Goal: Task Accomplishment & Management: Manage account settings

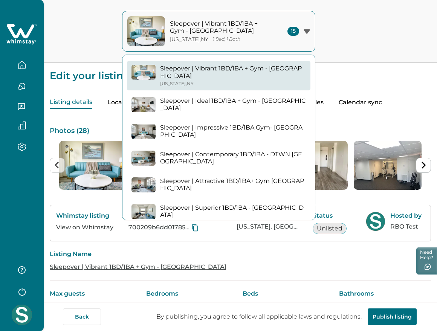
click at [356, 45] on div "Sleepover | Vibrant 1BD/1BA + Gym - Cincinnati New York , NY 1 Bed, 1 Bath 15 S…" at bounding box center [218, 31] width 437 height 63
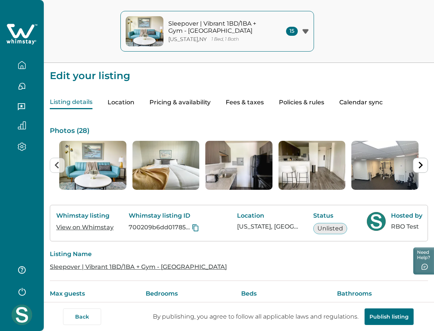
click at [15, 33] on icon at bounding box center [21, 34] width 31 height 23
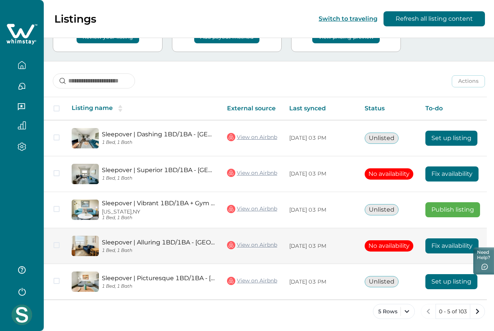
scroll to position [0, 32]
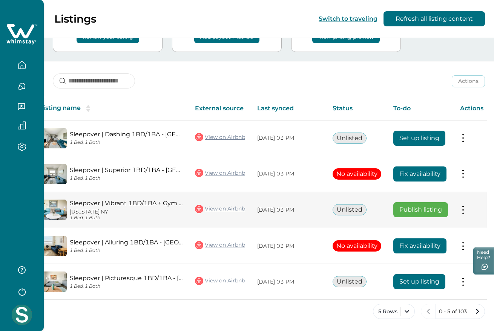
click at [437, 207] on button at bounding box center [463, 210] width 6 height 8
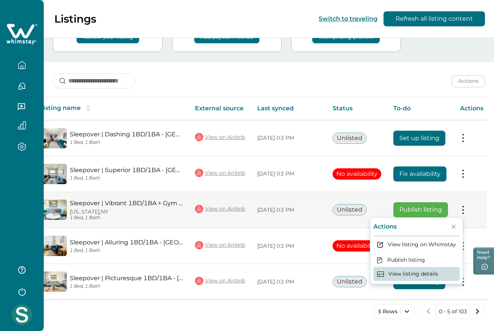
click at [416, 274] on button "View listing details" at bounding box center [416, 274] width 86 height 14
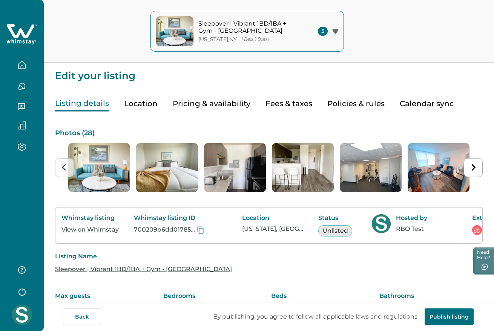
click at [25, 33] on icon at bounding box center [21, 34] width 31 height 23
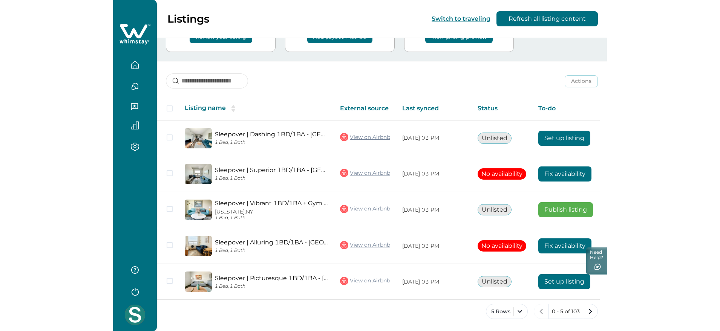
scroll to position [68, 0]
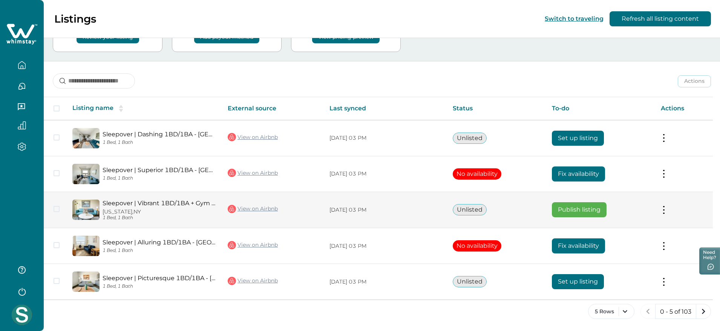
click at [437, 206] on td "Actions View listing on Whimstay Publish listing View listing details" at bounding box center [684, 210] width 58 height 37
click at [437, 208] on button at bounding box center [664, 210] width 6 height 8
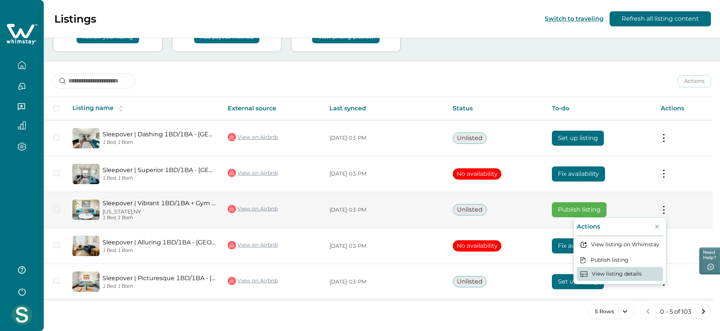
click at [437, 275] on button "View listing details" at bounding box center [620, 274] width 86 height 14
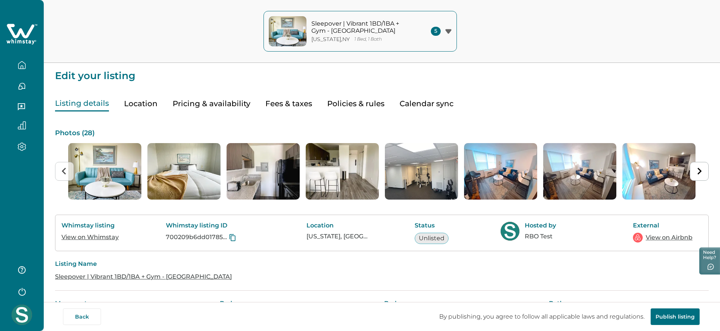
click at [357, 31] on p "Sleepover | Vibrant 1BD/1BA + Gym - [GEOGRAPHIC_DATA]" at bounding box center [362, 27] width 102 height 15
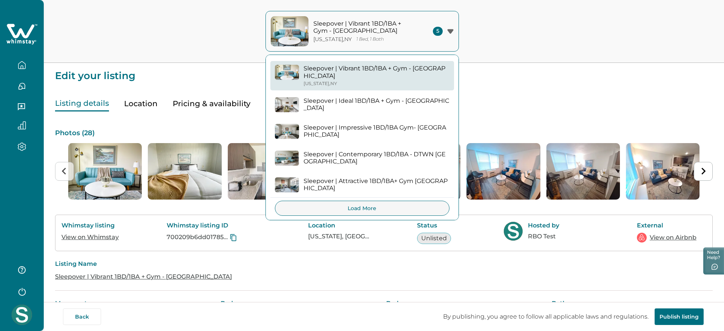
click at [20, 32] on icon at bounding box center [21, 31] width 28 height 14
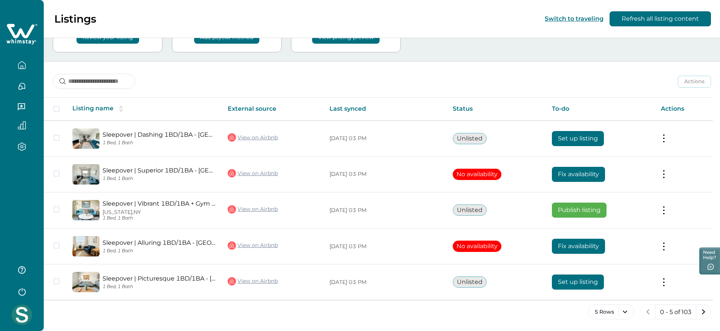
scroll to position [68, 0]
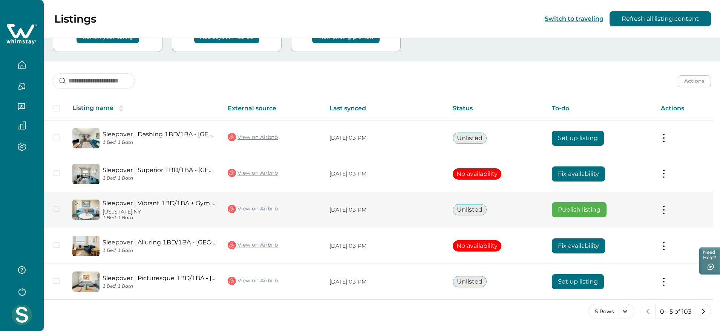
click at [437, 212] on td "Actions View listing on Whimstay Publish listing View listing details" at bounding box center [684, 210] width 58 height 37
click at [437, 205] on td "Actions View listing on Whimstay Publish listing View listing details" at bounding box center [684, 210] width 58 height 37
click at [437, 208] on button at bounding box center [664, 210] width 6 height 8
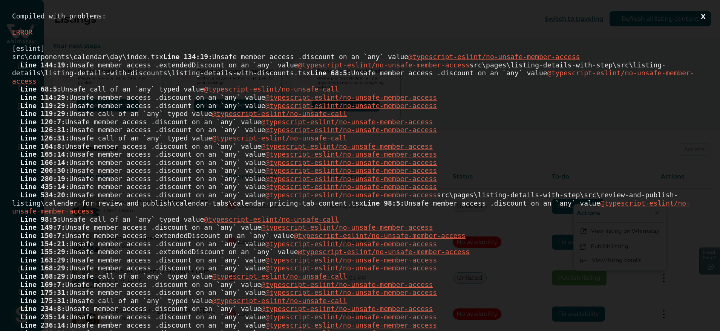
scroll to position [0, 0]
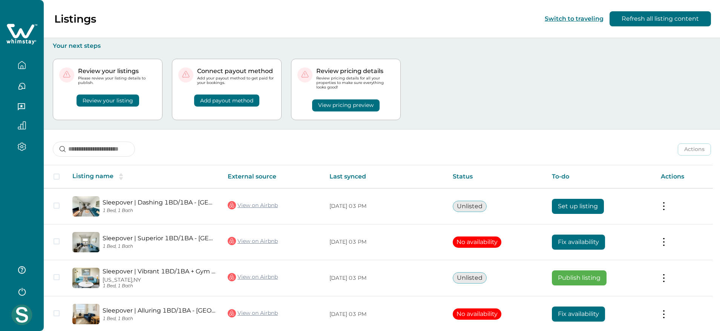
scroll to position [68, 0]
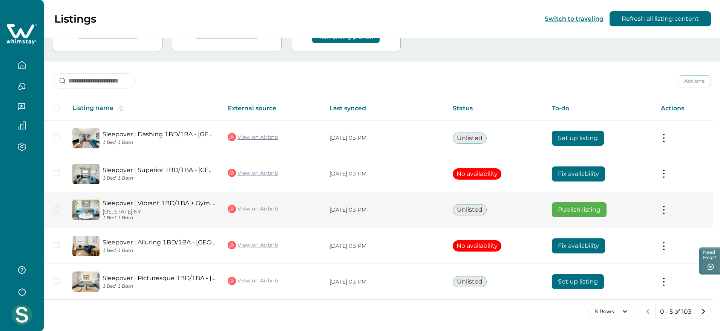
click at [662, 210] on td "Actions View listing on Whimstay Publish listing View listing details" at bounding box center [684, 210] width 58 height 37
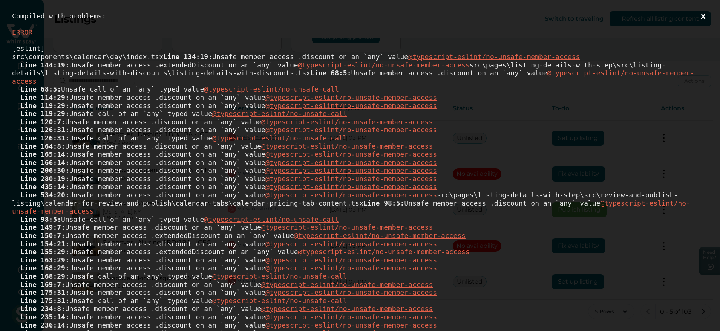
scroll to position [0, 0]
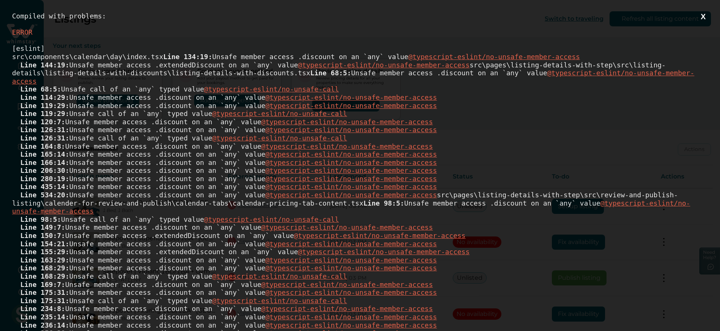
click at [90, 56] on div "[eslint] src\components\calendar\day\index.tsx Line 134:19: Unsafe member acces…" at bounding box center [360, 235] width 696 height 383
click at [59, 54] on div "[eslint] src\components\calendar\day\index.tsx Line 134:19: Unsafe member acces…" at bounding box center [360, 235] width 696 height 383
drag, startPoint x: 59, startPoint y: 54, endPoint x: 81, endPoint y: 59, distance: 22.8
click at [81, 59] on div "[eslint] src\components\calendar\day\index.tsx Line 134:19: Unsafe member acces…" at bounding box center [360, 235] width 696 height 383
copy div "components\calendar"
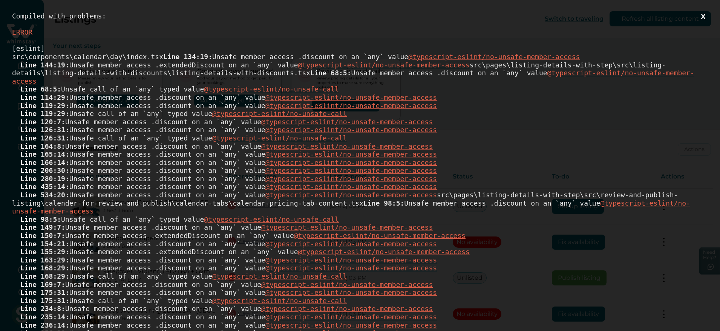
click at [700, 15] on button "X" at bounding box center [703, 16] width 9 height 9
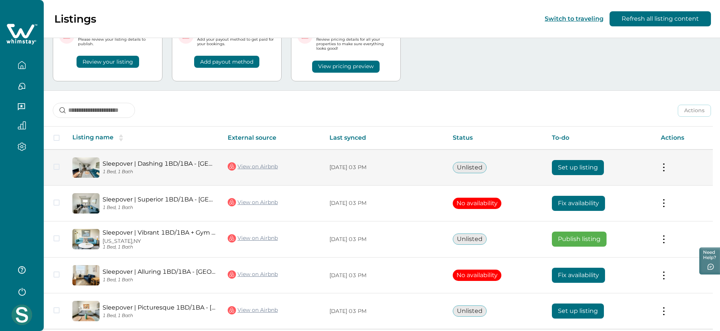
scroll to position [68, 0]
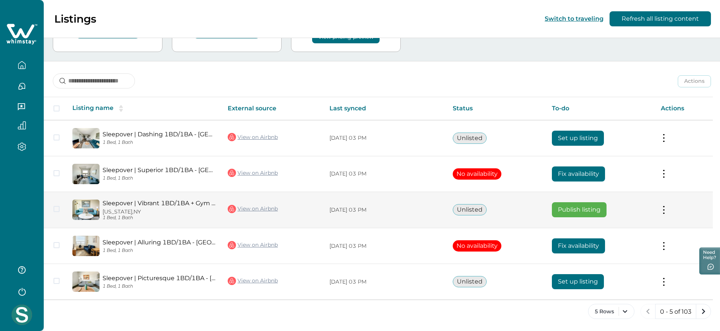
click at [667, 211] on button at bounding box center [664, 210] width 6 height 8
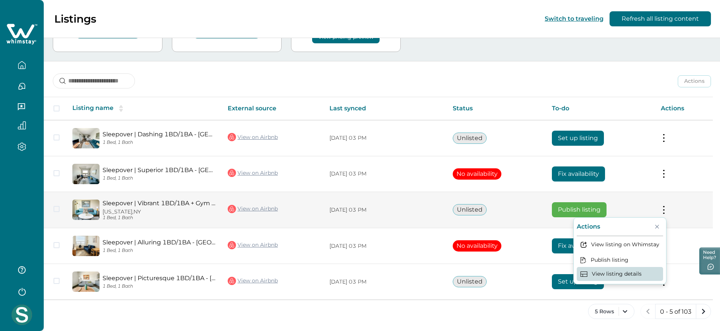
click at [620, 272] on button "View listing details" at bounding box center [620, 274] width 86 height 14
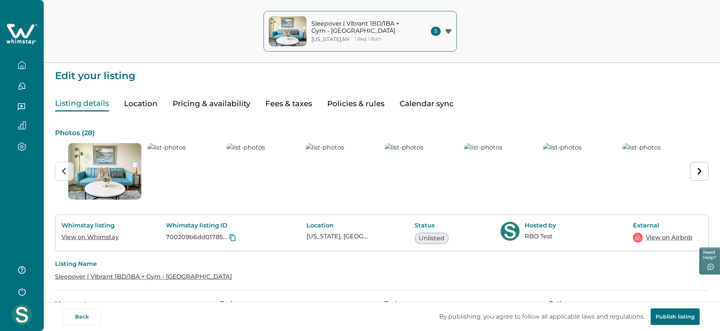
click at [19, 24] on icon at bounding box center [21, 34] width 31 height 23
